Goal: Task Accomplishment & Management: Manage account settings

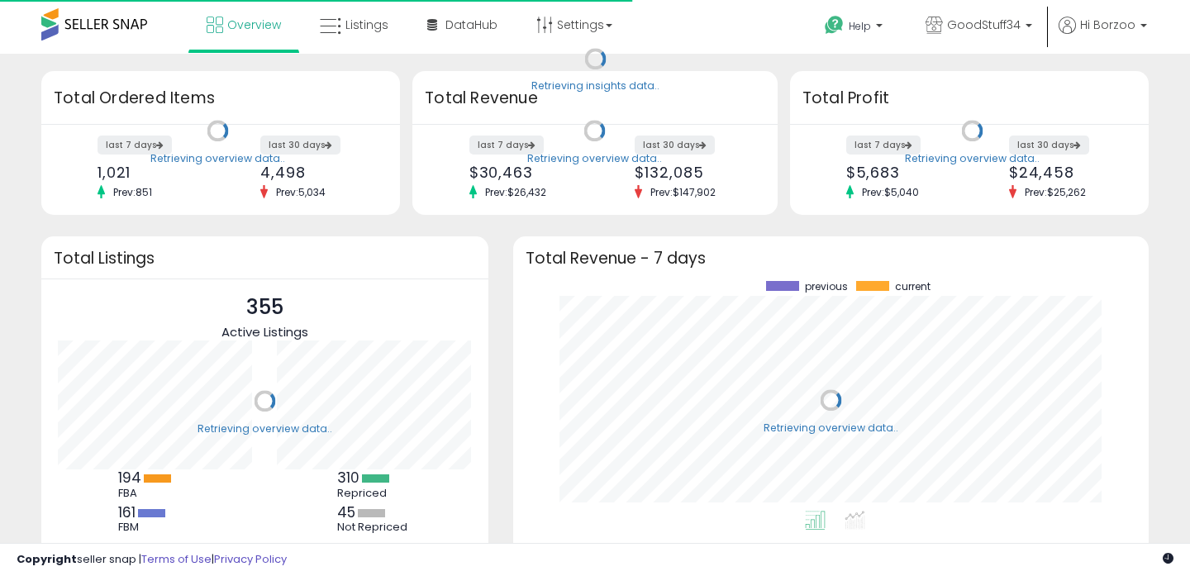
scroll to position [230, 602]
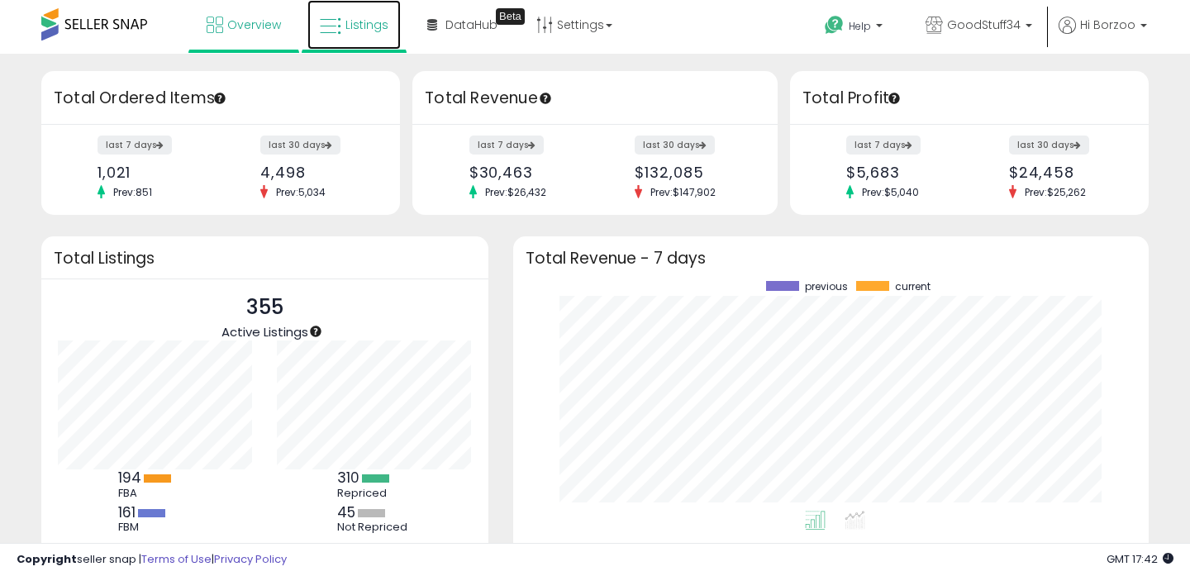
click at [378, 35] on link "Listings" at bounding box center [353, 25] width 93 height 50
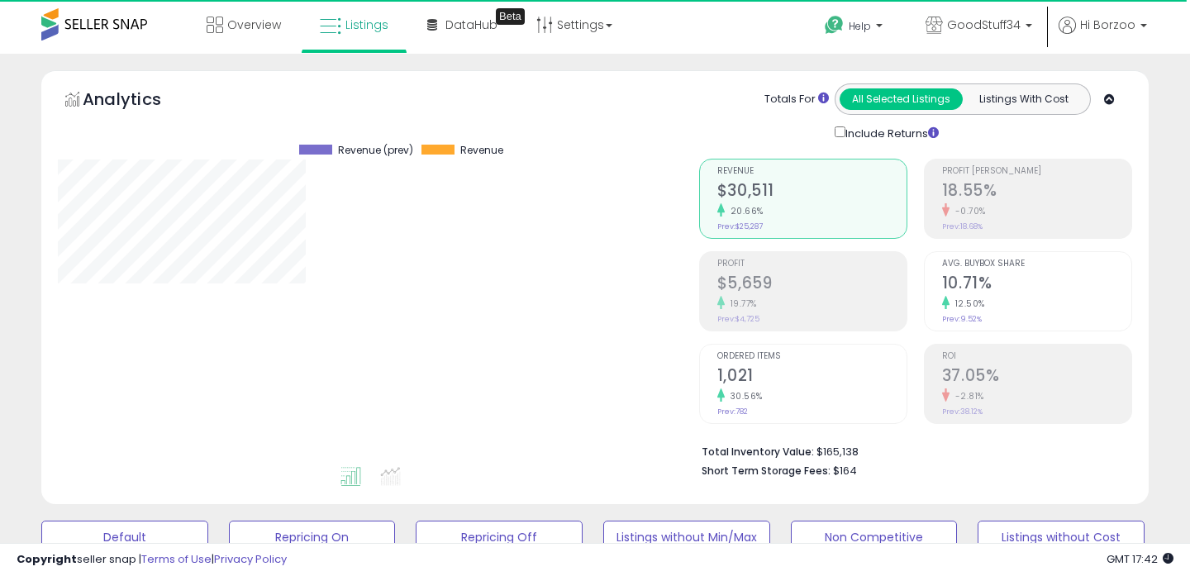
scroll to position [339, 640]
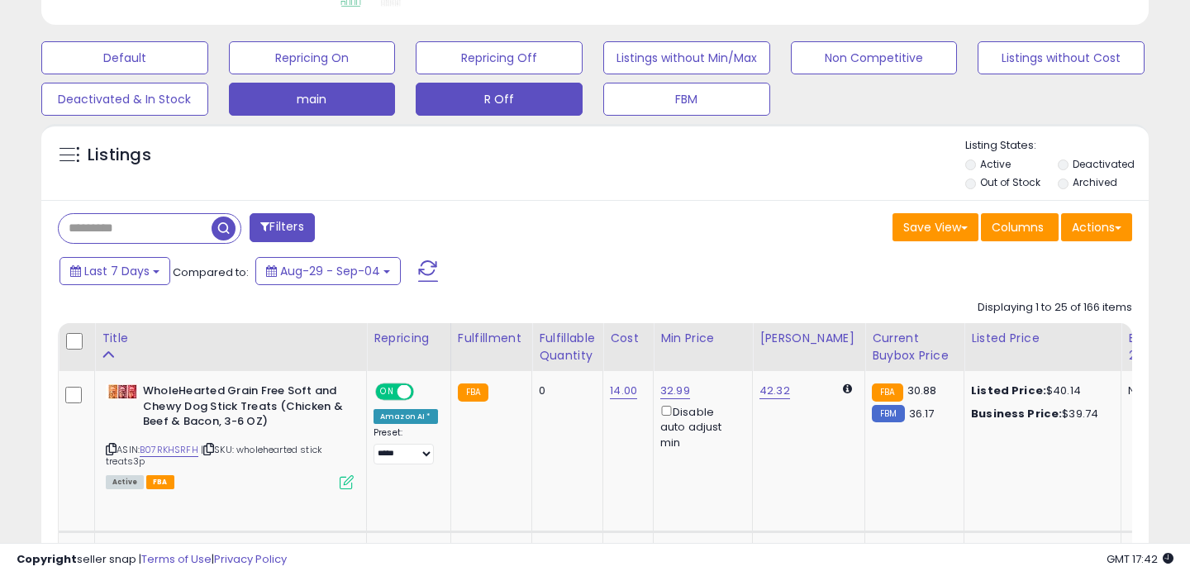
click at [547, 84] on button "R Off" at bounding box center [499, 99] width 167 height 33
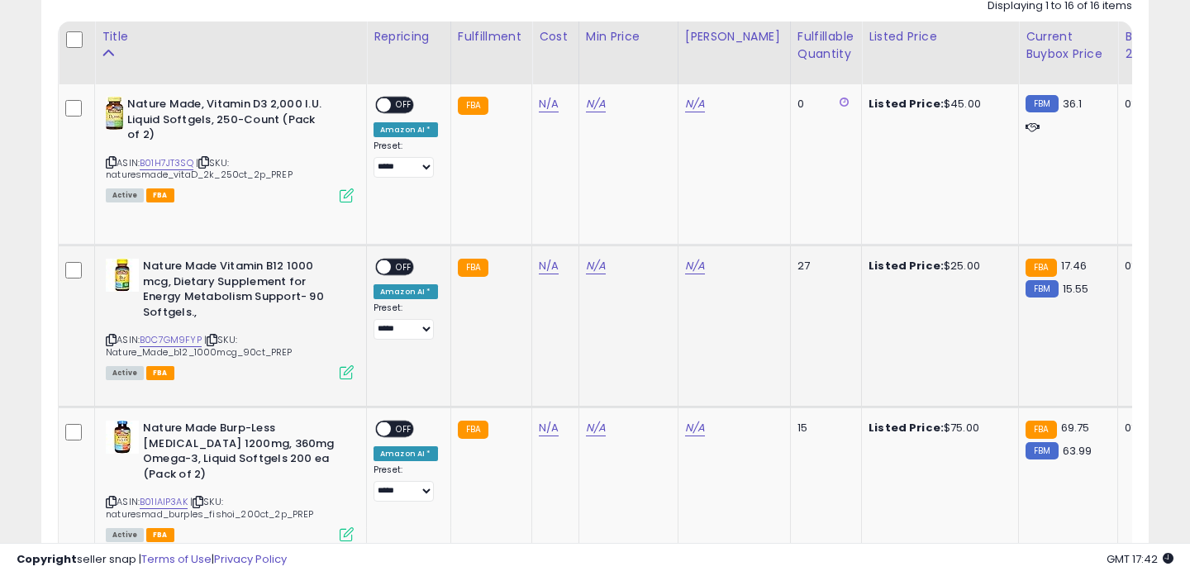
scroll to position [0, 0]
click at [111, 335] on icon at bounding box center [111, 339] width 11 height 9
click at [554, 265] on div "N/A" at bounding box center [552, 266] width 27 height 15
click at [540, 272] on link "N/A" at bounding box center [549, 266] width 20 height 17
click at [183, 333] on link "B0C7GM9FYP" at bounding box center [171, 340] width 62 height 14
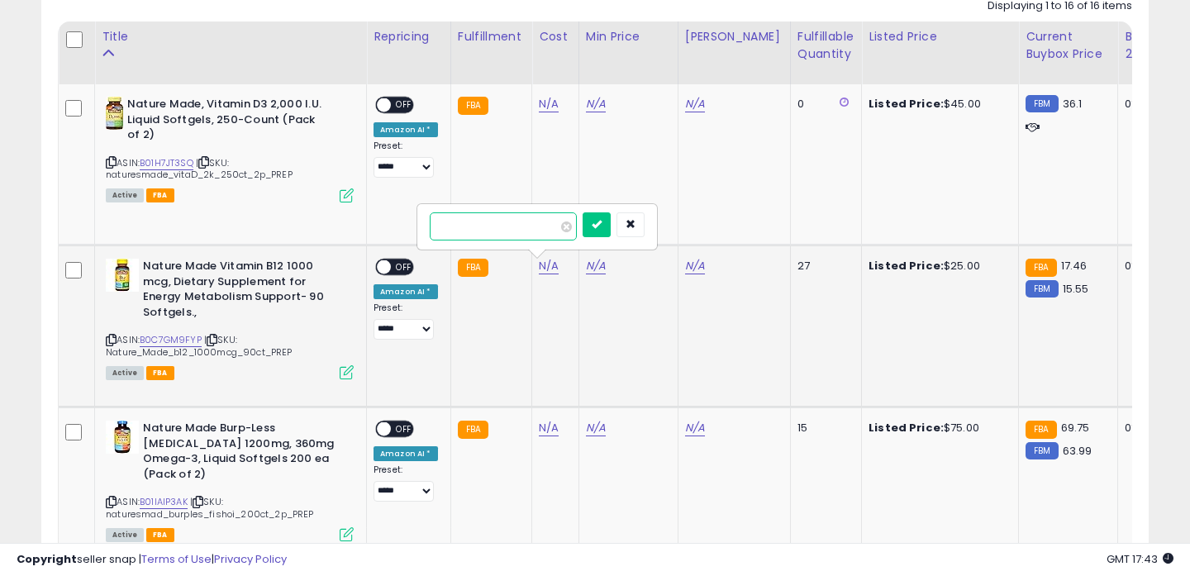
click at [509, 221] on input "number" at bounding box center [503, 226] width 147 height 28
type input "*"
click button "submit" at bounding box center [597, 224] width 28 height 25
click at [606, 269] on div "N/A" at bounding box center [625, 266] width 79 height 15
click at [599, 269] on link "N/A" at bounding box center [596, 266] width 20 height 17
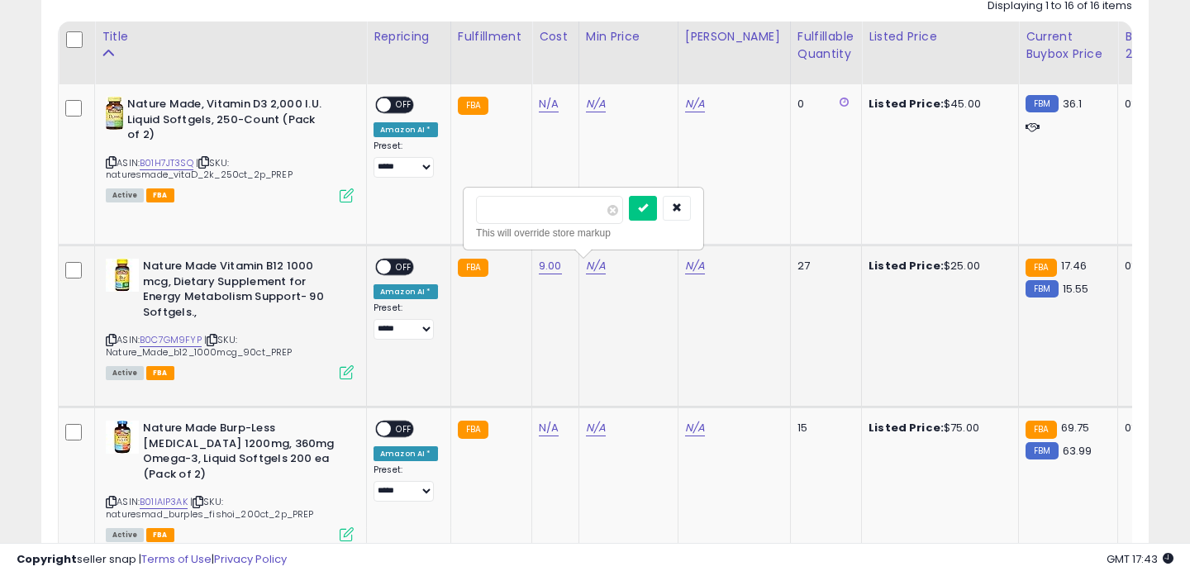
type input "*****"
click button "submit" at bounding box center [643, 208] width 28 height 25
click at [394, 268] on span "OFF" at bounding box center [404, 267] width 26 height 14
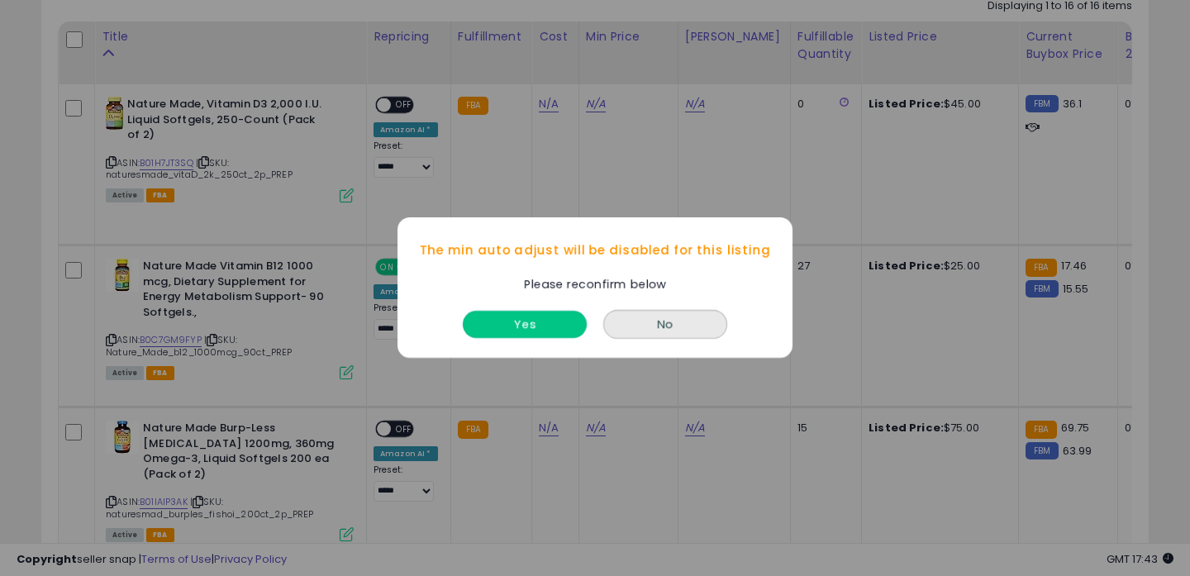
click at [566, 319] on button "Yes" at bounding box center [525, 325] width 124 height 27
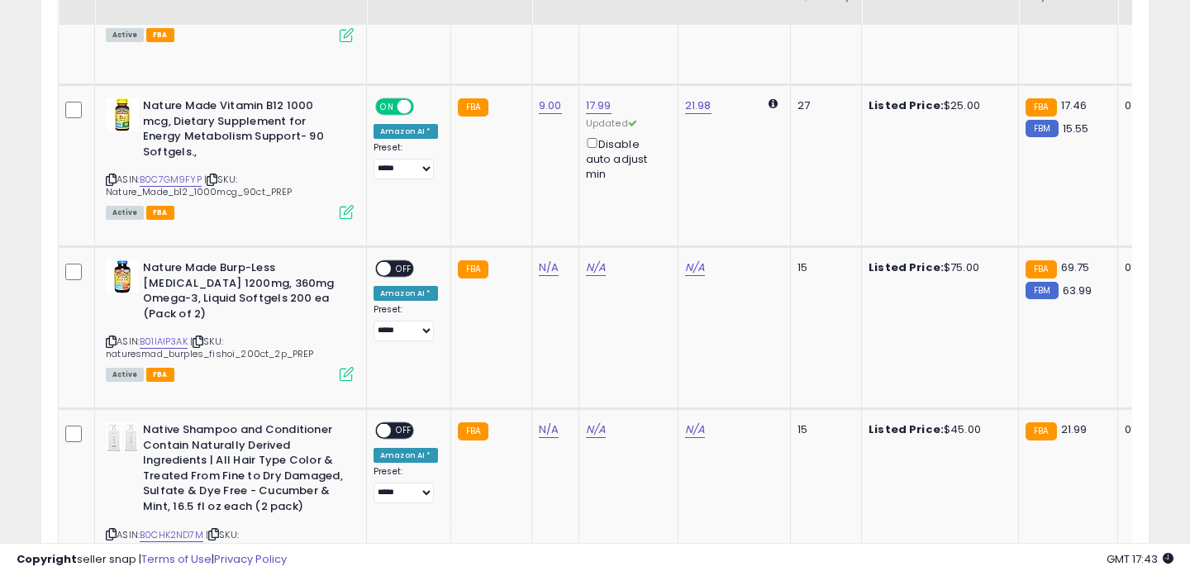
scroll to position [963, 0]
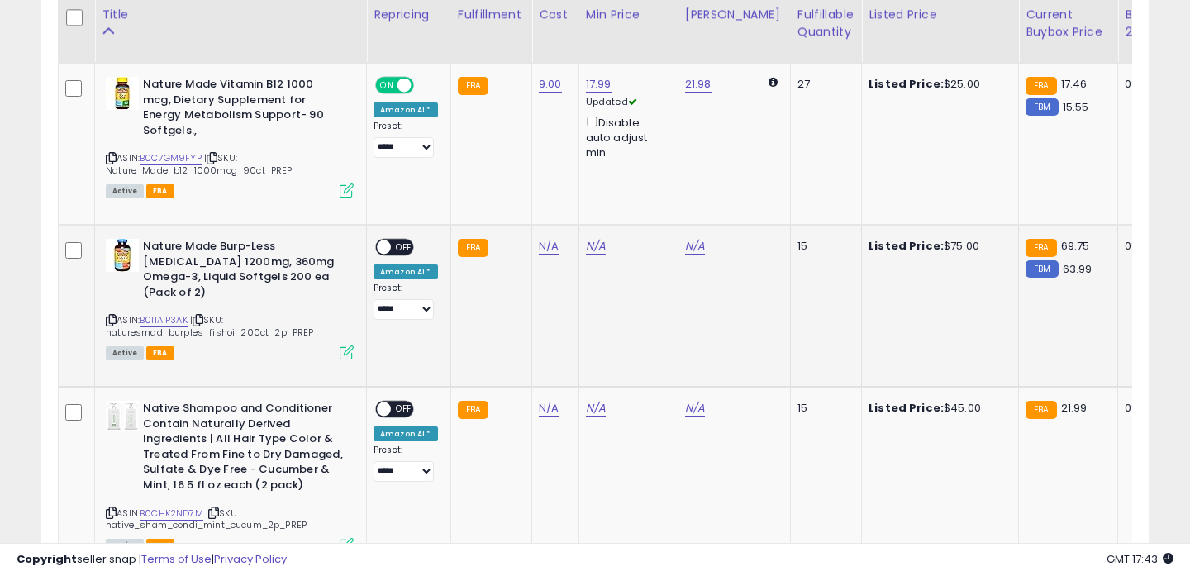
click at [115, 316] on icon at bounding box center [111, 320] width 11 height 9
click at [175, 313] on link "B01IAIP3AK" at bounding box center [164, 320] width 48 height 14
click at [541, 245] on link "N/A" at bounding box center [549, 246] width 20 height 17
type input "****"
click button "submit" at bounding box center [597, 205] width 28 height 25
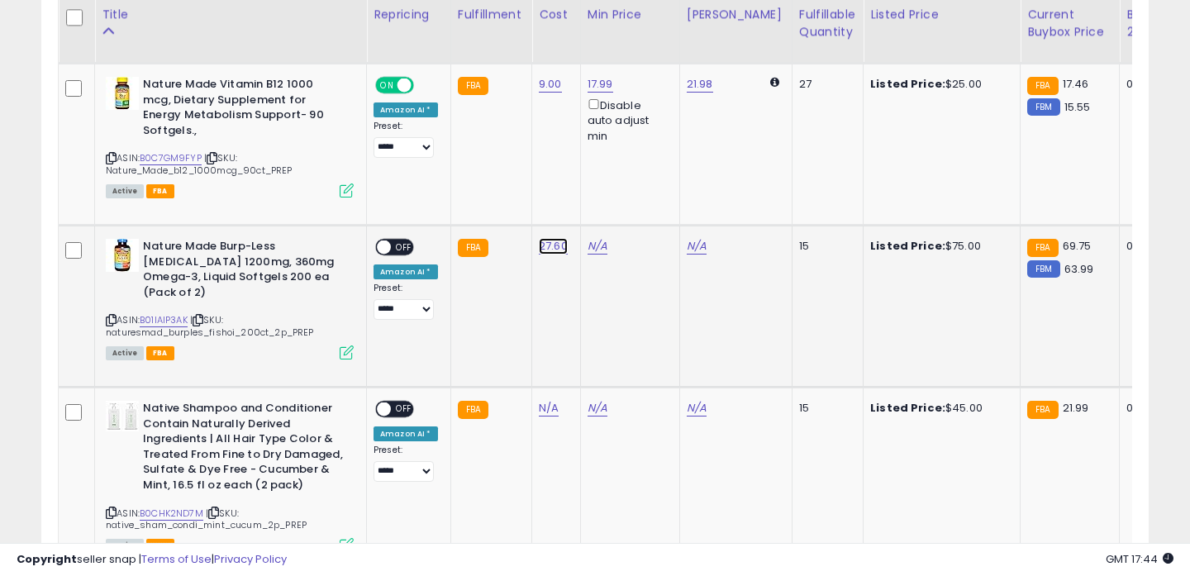
click at [548, 249] on link "27.60" at bounding box center [553, 246] width 29 height 17
type input "*"
type input "**"
click at [548, 249] on link "27.60" at bounding box center [553, 246] width 29 height 17
click at [550, 245] on link "27.60" at bounding box center [553, 246] width 29 height 17
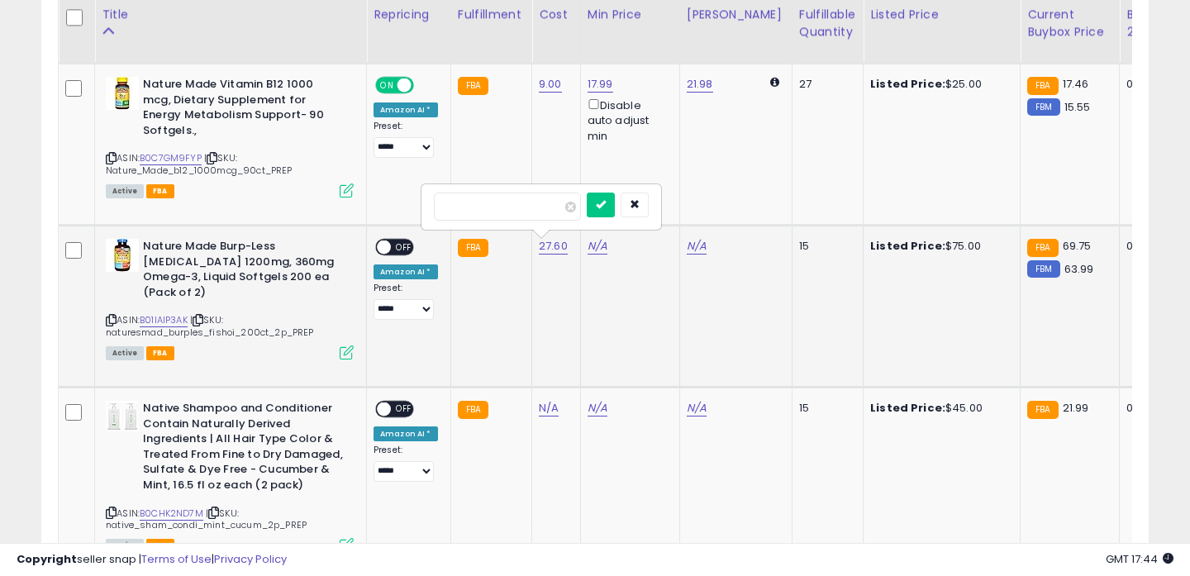
type input "*******"
click at [587, 193] on button "submit" at bounding box center [601, 205] width 28 height 25
click at [550, 245] on link "27.60" at bounding box center [553, 246] width 29 height 17
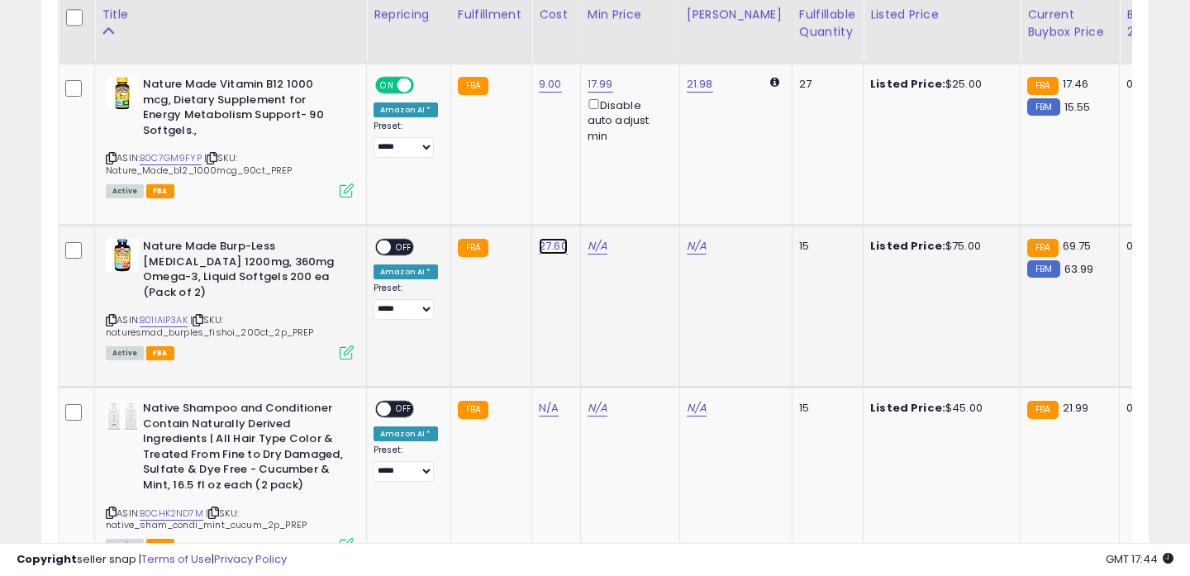
click at [550, 245] on link "27.60" at bounding box center [553, 246] width 29 height 17
click at [510, 212] on input "*****" at bounding box center [507, 207] width 147 height 28
type input "**"
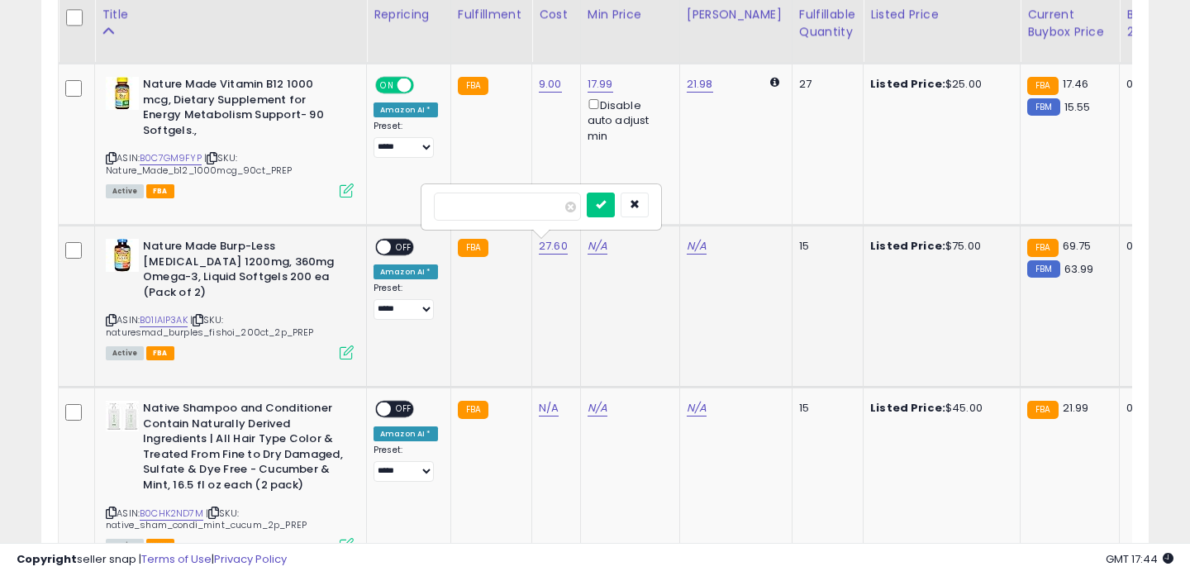
click button "submit" at bounding box center [601, 205] width 28 height 25
click at [588, 245] on link "N/A" at bounding box center [598, 246] width 20 height 17
type input "*****"
click button "submit" at bounding box center [646, 188] width 28 height 25
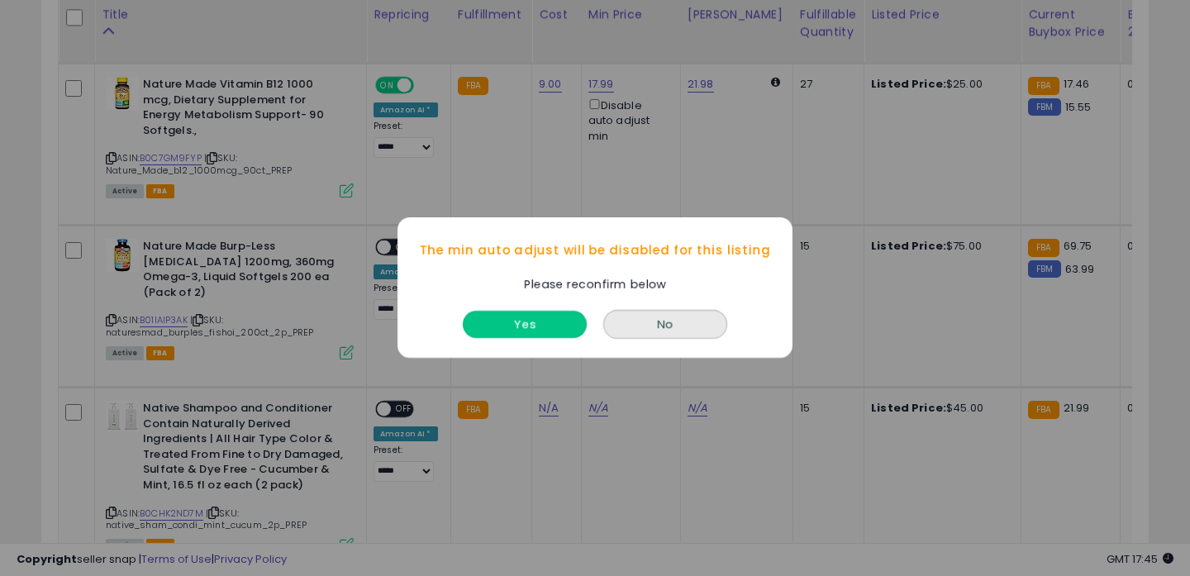
click at [545, 315] on button "Yes" at bounding box center [525, 325] width 124 height 27
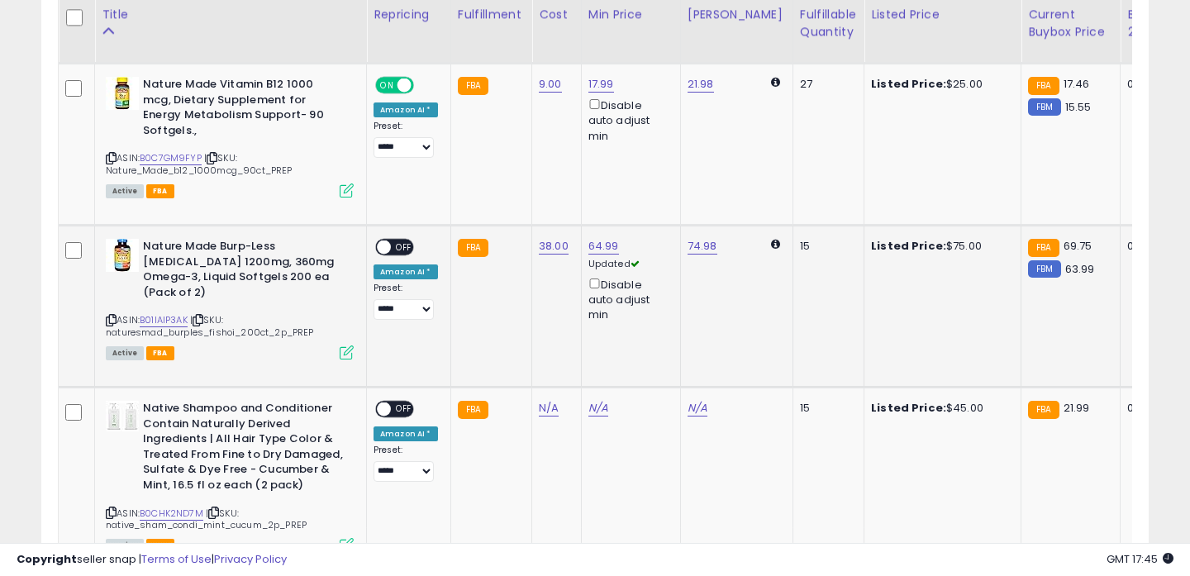
click at [403, 246] on span "OFF" at bounding box center [404, 247] width 26 height 14
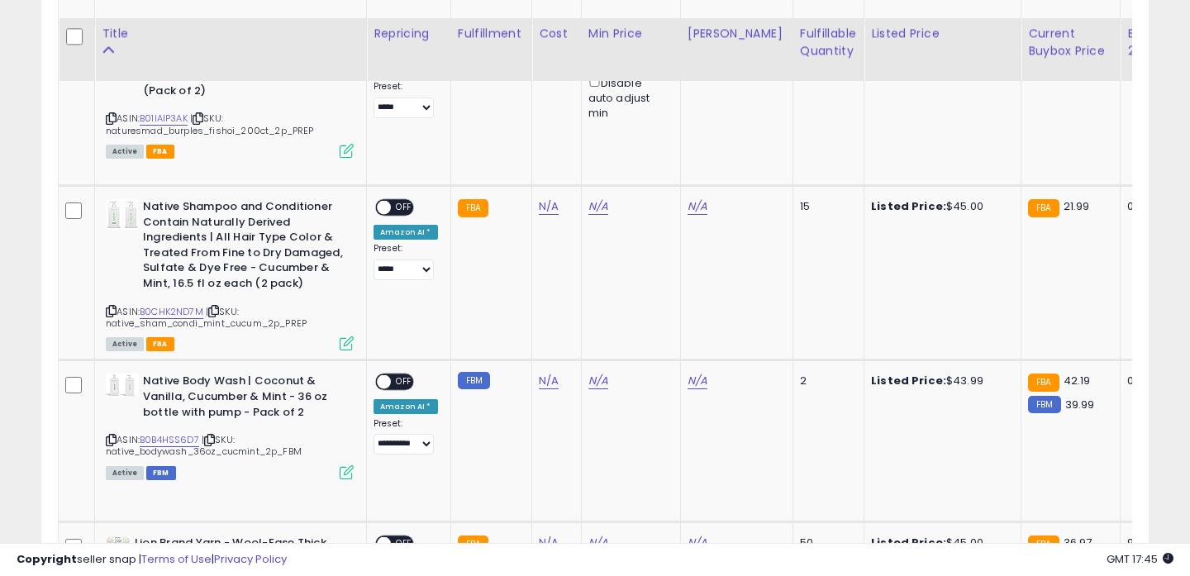
scroll to position [1187, 0]
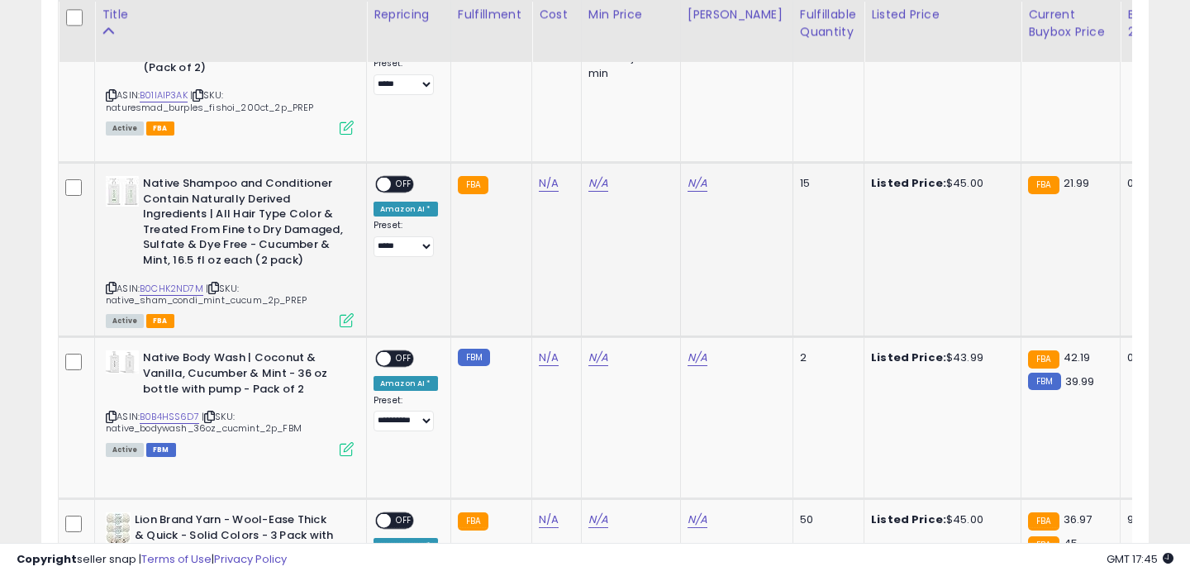
click at [109, 284] on icon at bounding box center [111, 287] width 11 height 9
click at [174, 284] on link "B0CHK2ND7M" at bounding box center [172, 289] width 64 height 14
click at [566, 188] on td "N/A" at bounding box center [557, 250] width 50 height 174
click at [547, 188] on link "N/A" at bounding box center [549, 183] width 20 height 17
type input "****"
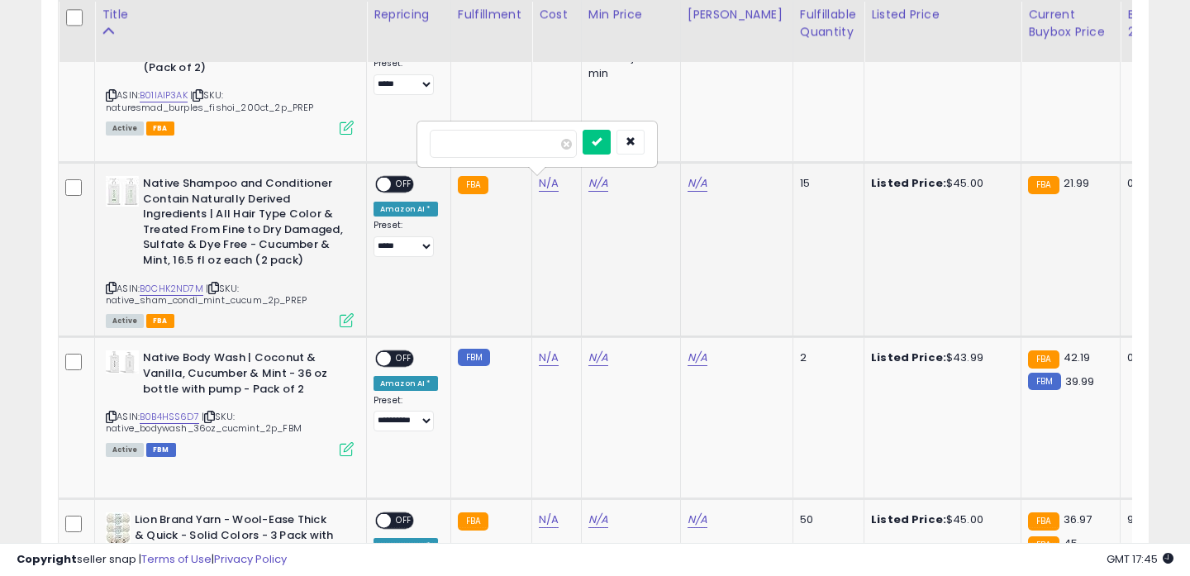
click button "submit" at bounding box center [597, 142] width 28 height 25
click at [593, 189] on link "N/A" at bounding box center [598, 183] width 20 height 17
type input "*****"
click button "submit" at bounding box center [646, 125] width 28 height 25
click at [409, 181] on span "OFF" at bounding box center [404, 185] width 26 height 14
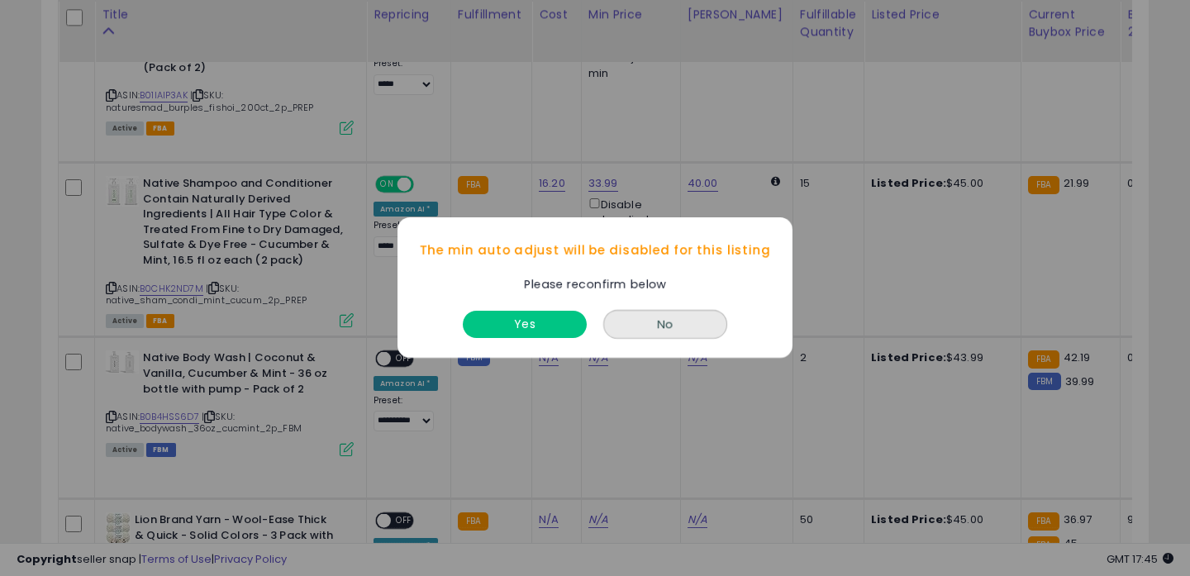
click at [603, 311] on button "No" at bounding box center [665, 325] width 124 height 29
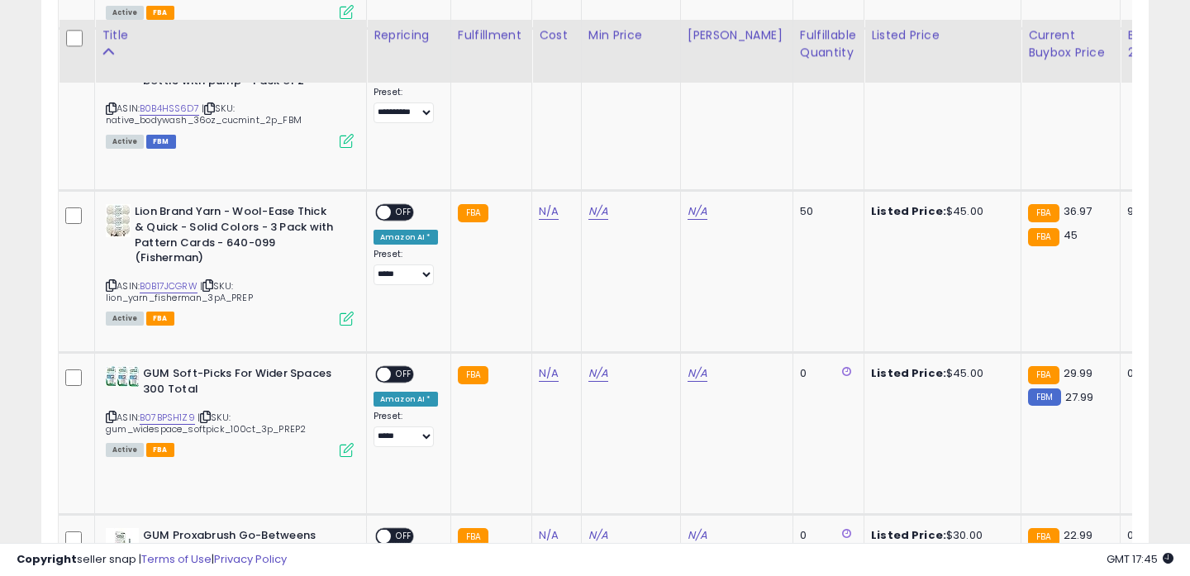
scroll to position [1552, 0]
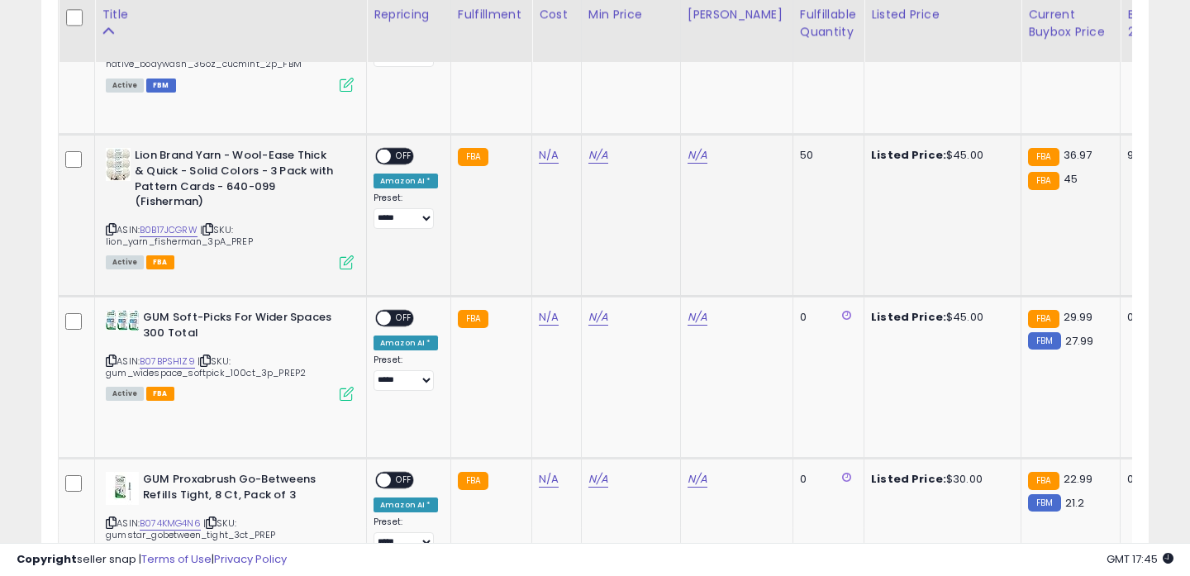
click at [109, 225] on icon at bounding box center [111, 229] width 11 height 9
click at [188, 225] on link "B0B17JCGRW" at bounding box center [169, 230] width 58 height 14
click at [521, 154] on td "FBA" at bounding box center [490, 216] width 81 height 162
click at [545, 154] on link "N/A" at bounding box center [549, 155] width 20 height 17
type input "****"
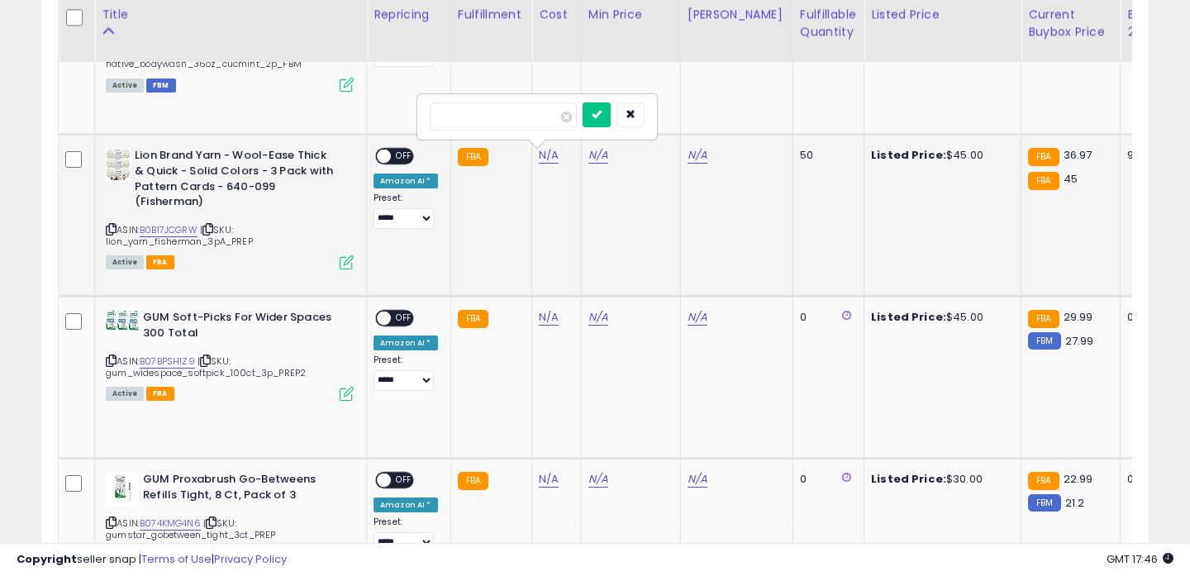
click button "submit" at bounding box center [597, 114] width 28 height 25
click at [588, 159] on link "N/A" at bounding box center [598, 155] width 20 height 17
type input "*****"
click button "submit" at bounding box center [646, 98] width 28 height 25
click at [588, 181] on div "Disable auto adjust min" at bounding box center [627, 192] width 79 height 48
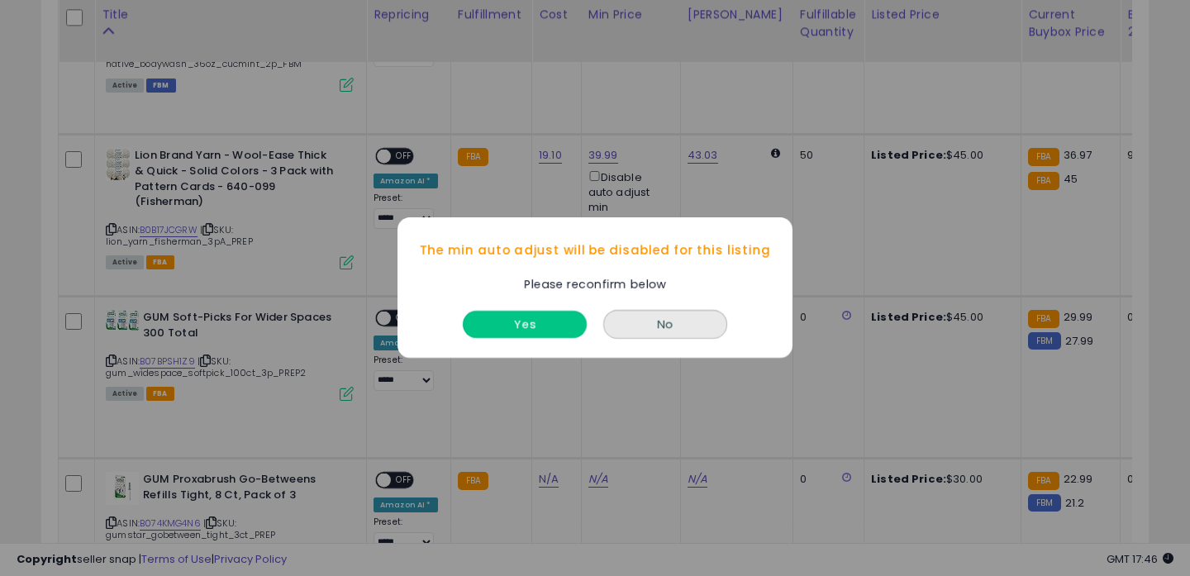
click at [538, 322] on button "Yes" at bounding box center [525, 325] width 124 height 27
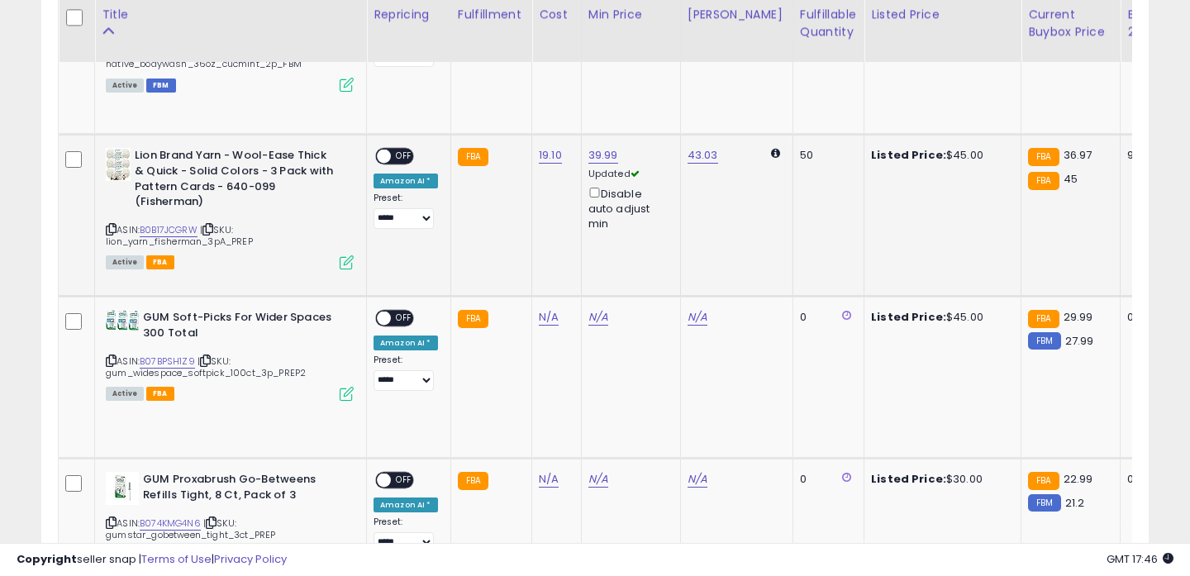
click at [412, 158] on span "OFF" at bounding box center [404, 157] width 26 height 14
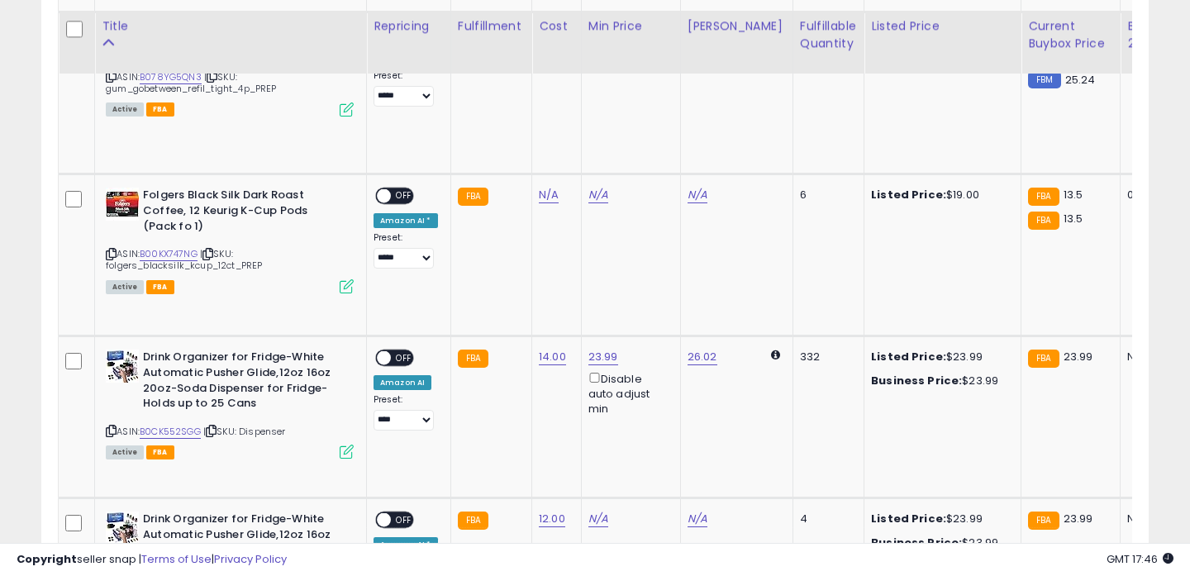
scroll to position [2172, 0]
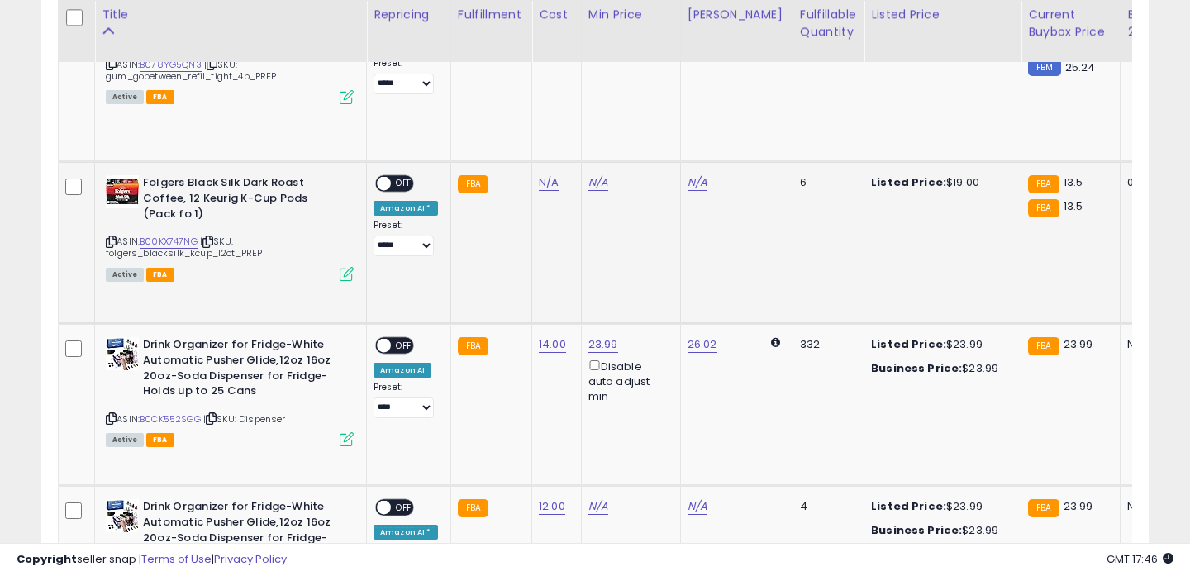
click at [112, 243] on icon at bounding box center [111, 241] width 11 height 9
click at [166, 243] on link "B00KX747NG" at bounding box center [169, 242] width 58 height 14
click at [549, 185] on link "N/A" at bounding box center [549, 182] width 20 height 17
type input "*"
click button "submit" at bounding box center [597, 142] width 28 height 25
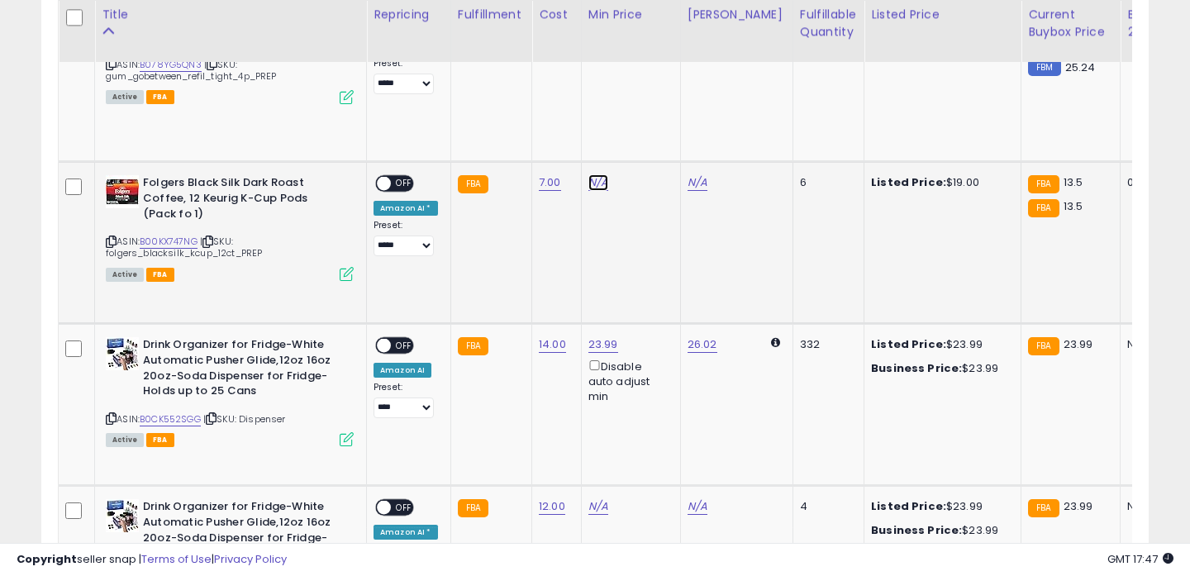
click at [597, 185] on link "N/A" at bounding box center [598, 182] width 20 height 17
type input "*****"
click button "submit" at bounding box center [646, 125] width 28 height 25
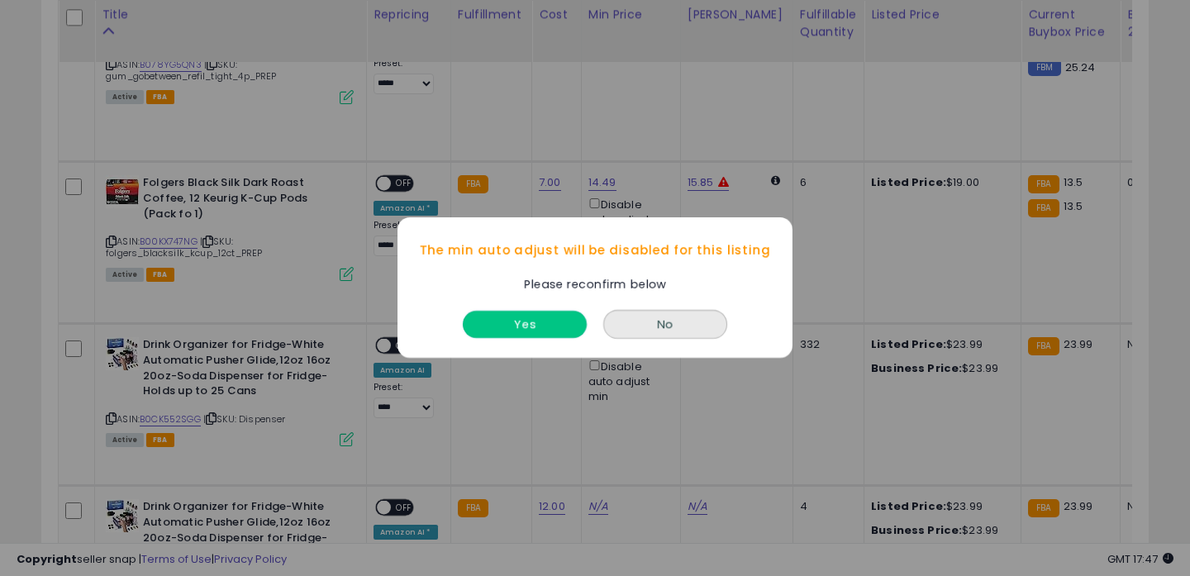
click at [559, 331] on button "Yes" at bounding box center [525, 325] width 124 height 27
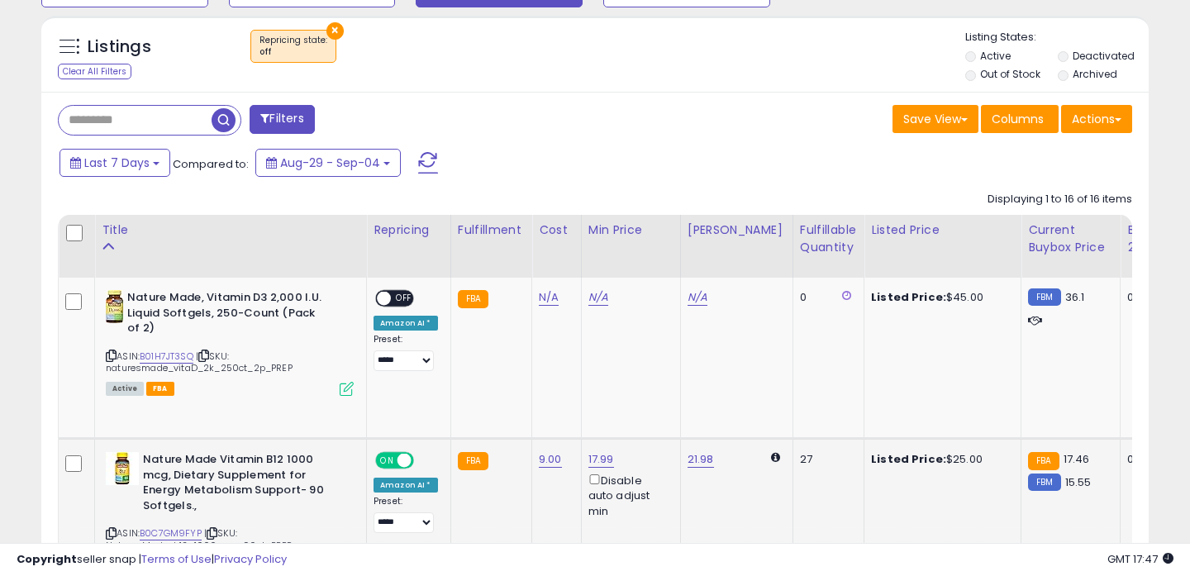
scroll to position [555, 0]
